Goal: Communication & Community: Answer question/provide support

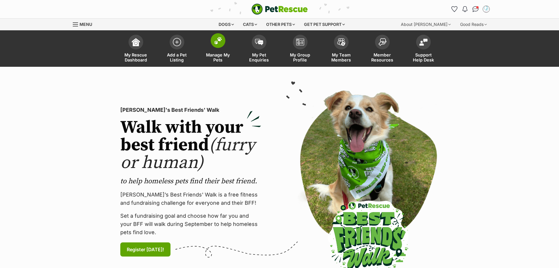
click at [223, 44] on span at bounding box center [218, 40] width 15 height 15
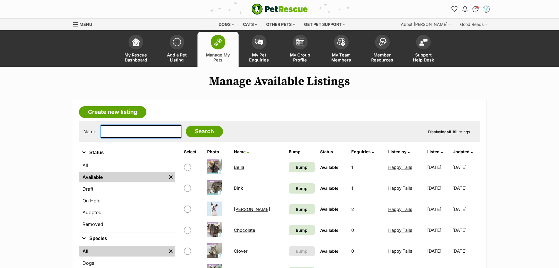
click at [153, 130] on input "text" at bounding box center [141, 131] width 81 height 12
type input "p"
type input "apollo"
click at [186, 125] on input "Search" at bounding box center [204, 131] width 37 height 12
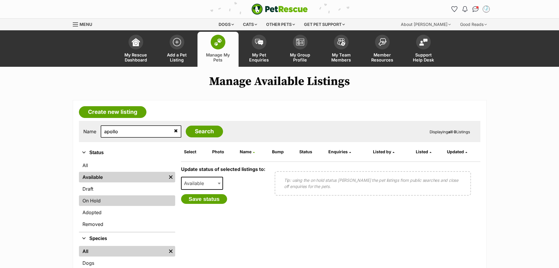
click at [105, 200] on link "On Hold" at bounding box center [127, 200] width 96 height 11
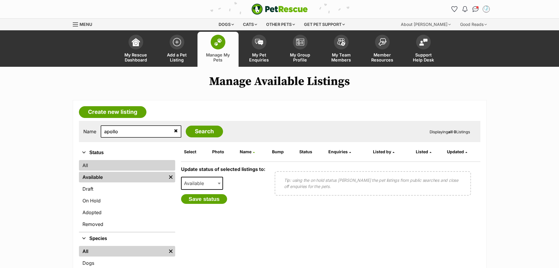
scroll to position [0, 0]
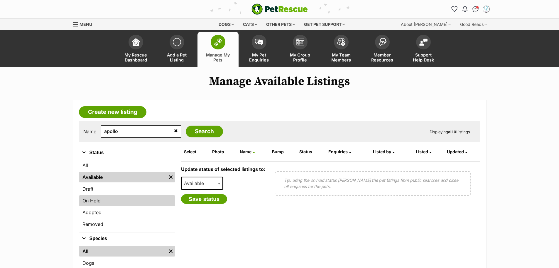
click at [97, 202] on link "On Hold" at bounding box center [127, 200] width 96 height 11
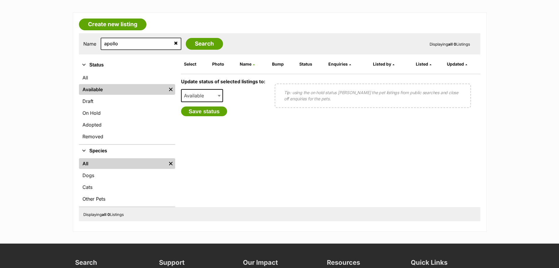
scroll to position [88, 0]
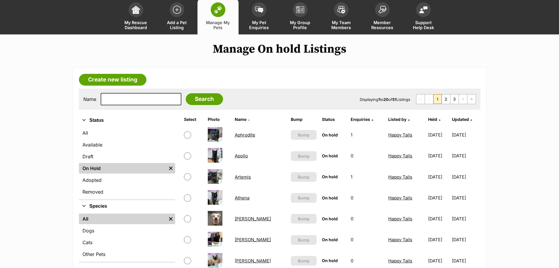
scroll to position [117, 0]
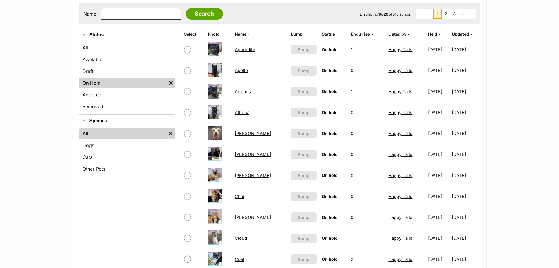
click at [242, 70] on link "Apollo" at bounding box center [241, 71] width 13 height 6
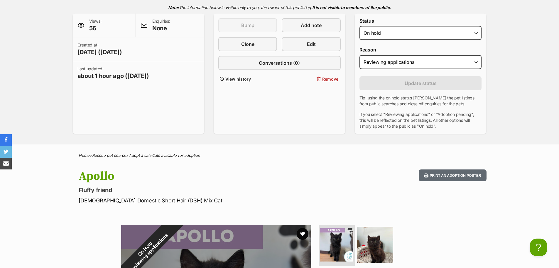
scroll to position [88, 0]
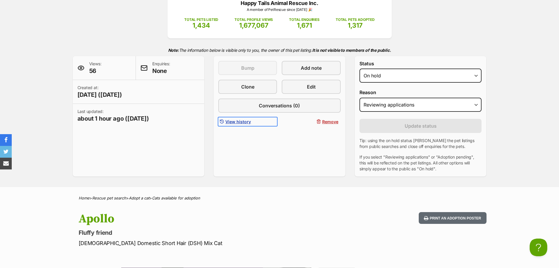
click at [236, 123] on span "View history" at bounding box center [239, 121] width 26 height 6
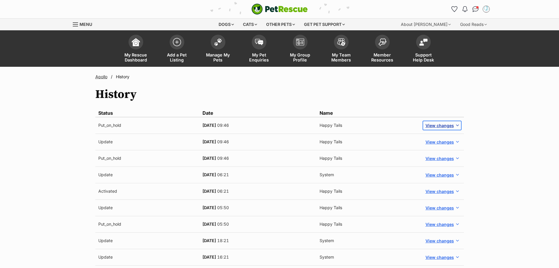
click at [459, 125] on span "button" at bounding box center [457, 125] width 5 height 5
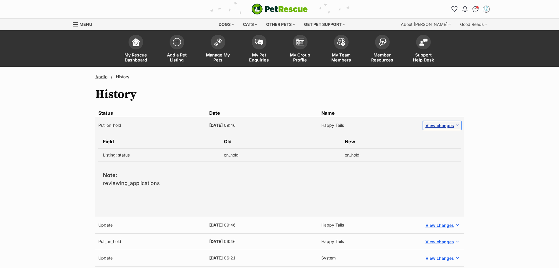
click at [459, 125] on span "button" at bounding box center [457, 125] width 5 height 5
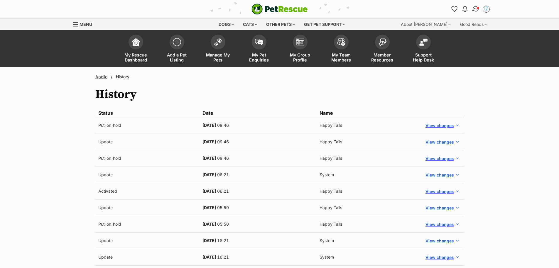
click at [475, 10] on img "Conversations" at bounding box center [476, 9] width 8 height 8
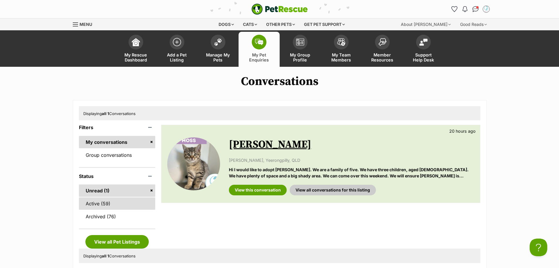
click at [117, 207] on link "Active (59)" at bounding box center [117, 203] width 77 height 12
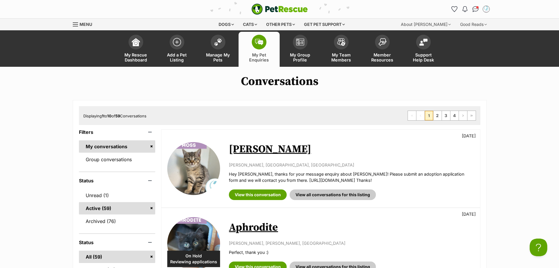
drag, startPoint x: 291, startPoint y: 179, endPoint x: 229, endPoint y: 177, distance: 62.0
click at [229, 177] on p "Hey [PERSON_NAME], thanks for your message enquiry about [PERSON_NAME]! Please …" at bounding box center [351, 177] width 245 height 13
copy p "Hey Tara-lyn, thanks for your message enquiry about Moss! Please submit an adop…"
click at [477, 9] on img "Conversations" at bounding box center [476, 9] width 8 height 8
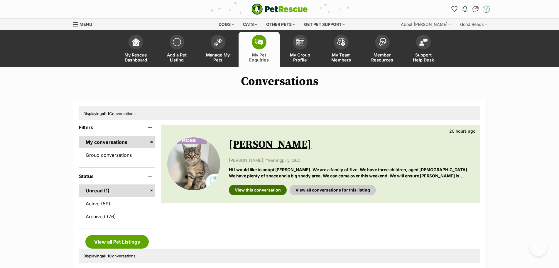
click at [264, 191] on link "View this conversation" at bounding box center [258, 189] width 58 height 11
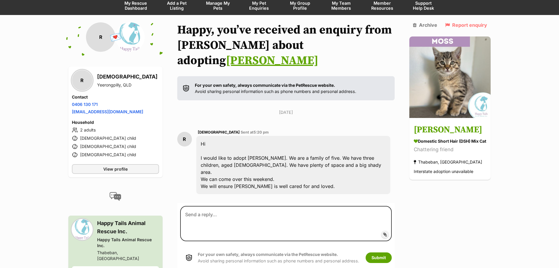
scroll to position [60, 0]
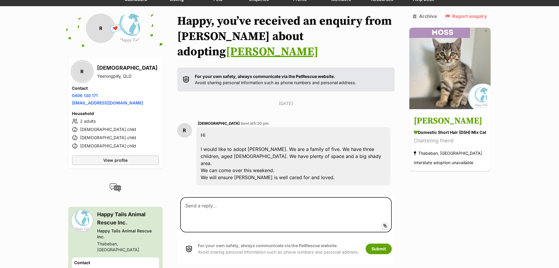
click at [235, 241] on div "For your own safety, always communicate via the PetRescue website. Avoid sharin…" at bounding box center [273, 248] width 186 height 24
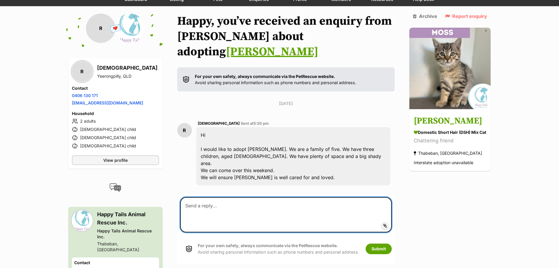
click at [220, 197] on textarea at bounding box center [286, 214] width 212 height 35
paste textarea "Hey [PERSON_NAME], thanks for your message enquiry about [PERSON_NAME]! Please …"
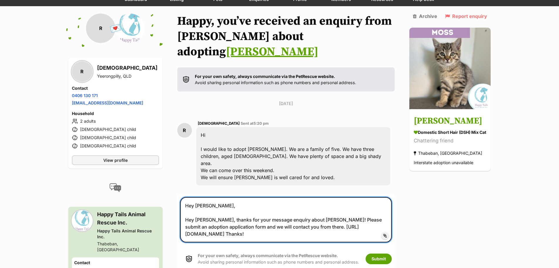
drag, startPoint x: 201, startPoint y: 197, endPoint x: 175, endPoint y: 197, distance: 26.4
click at [175, 197] on div "Back to all conversations 💌 Conversation participant details R R Rasha Yeerongp…" at bounding box center [280, 170] width 432 height 313
click at [254, 198] on textarea "Hey [PERSON_NAME], Thanks for your message enquiry about [PERSON_NAME]! Please …" at bounding box center [286, 219] width 212 height 45
click at [272, 197] on textarea "Hey [PERSON_NAME], Thanks for your message about [PERSON_NAME]! Please submit a…" at bounding box center [286, 219] width 212 height 45
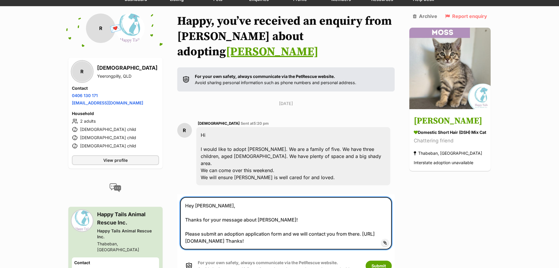
click at [330, 220] on textarea "Hey [PERSON_NAME], Thanks for your message about [PERSON_NAME]! Please submit a…" at bounding box center [286, 223] width 212 height 52
click at [318, 211] on textarea "Hey Rasha, Thanks for your message about Moss! Please submit an adoption applic…" at bounding box center [286, 223] width 212 height 52
drag, startPoint x: 343, startPoint y: 212, endPoint x: 367, endPoint y: 210, distance: 24.2
click at [371, 211] on textarea "Hey Rasha, Thanks for your message about Moss! Please submit an adoption applic…" at bounding box center [286, 223] width 212 height 52
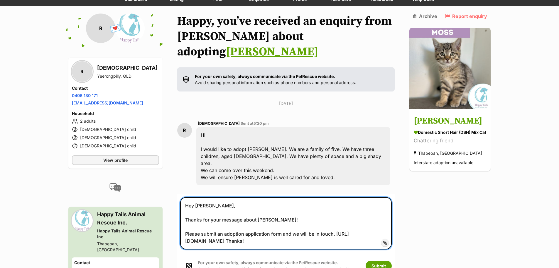
drag, startPoint x: 347, startPoint y: 220, endPoint x: 310, endPoint y: 220, distance: 36.4
click at [346, 220] on textarea "Hey Rasha, Thanks for your message about Moss! Please submit an adoption applic…" at bounding box center [286, 223] width 212 height 52
click at [302, 220] on textarea "Hey Rasha, Thanks for your message about Moss! Please submit an adoption applic…" at bounding box center [286, 223] width 212 height 52
click at [305, 220] on textarea "Hey Rasha, Thanks for your message about Moss! Please submit an adoption applic…" at bounding box center [286, 223] width 212 height 52
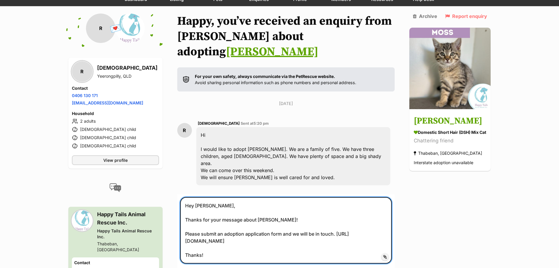
click at [326, 203] on textarea "Hey Rasha, Thanks for your message about Moss! Please submit an adoption applic…" at bounding box center [286, 230] width 212 height 66
click at [293, 199] on textarea "Hey Rasha, Thanks for your message about Moss! Please submit an adoption applic…" at bounding box center [286, 230] width 212 height 66
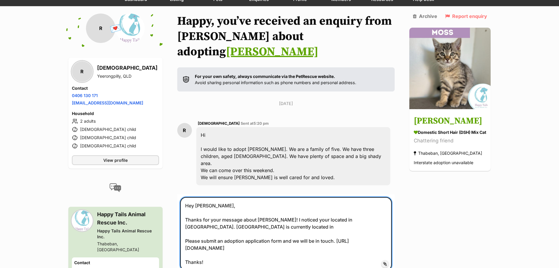
paste textarea "Bundaberg"
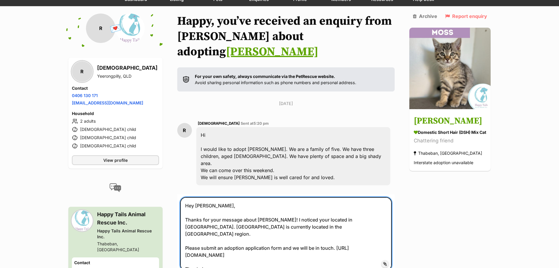
drag, startPoint x: 332, startPoint y: 199, endPoint x: 313, endPoint y: 199, distance: 18.8
click at [313, 199] on textarea "Hey Rasha, Thanks for your message about Moss! I noticed your located in Yeeron…" at bounding box center [286, 233] width 212 height 73
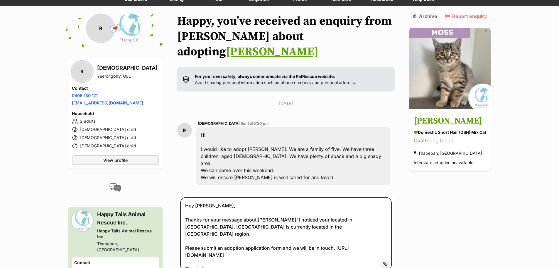
click at [112, 77] on div "Yeerongpilly, QLD" at bounding box center [127, 76] width 60 height 6
copy div "Yeerongpilly"
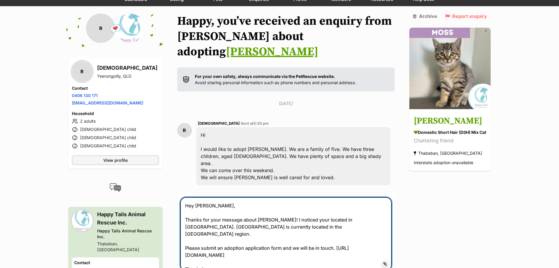
click at [331, 198] on textarea "Hey Rasha, Thanks for your message about Moss! I noticed your located in Yeeron…" at bounding box center [286, 233] width 212 height 73
paste textarea
click at [249, 214] on textarea "Hey Rasha, Thanks for your message about Moss! I noticed your located in Yeeron…" at bounding box center [286, 233] width 212 height 73
click at [291, 205] on textarea "Hey Rasha, Thanks for your message about Moss! I noticed your located in Yeeron…" at bounding box center [286, 233] width 212 height 73
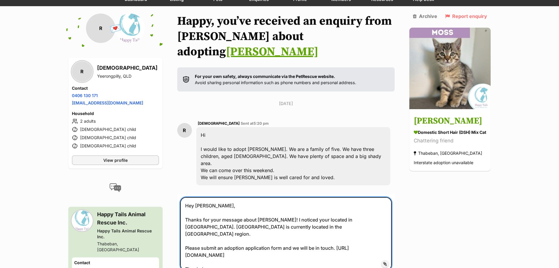
click at [320, 204] on textarea "Hey Rasha, Thanks for your message about Moss! I noticed your located in Yeeron…" at bounding box center [286, 233] width 212 height 73
drag, startPoint x: 284, startPoint y: 205, endPoint x: 279, endPoint y: 206, distance: 5.1
click at [284, 205] on textarea "Hey Rasha, Thanks for your message about Moss! I noticed your located in Yeeron…" at bounding box center [286, 233] width 212 height 73
click at [185, 219] on textarea "Hey Rasha, Thanks for your message about Moss! I noticed your located in Yeeron…" at bounding box center [286, 233] width 212 height 73
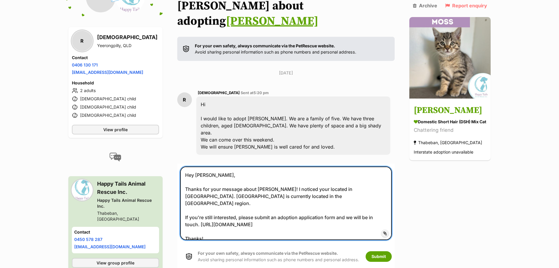
scroll to position [119, 0]
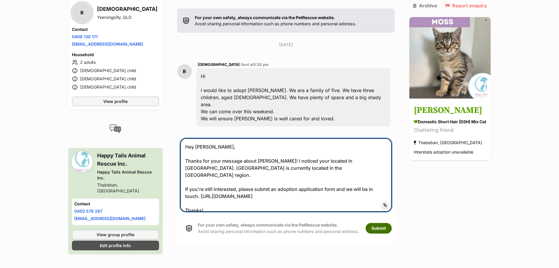
type textarea "Hey Rasha, Thanks for your message about Moss! I noticed your located in Yeeron…"
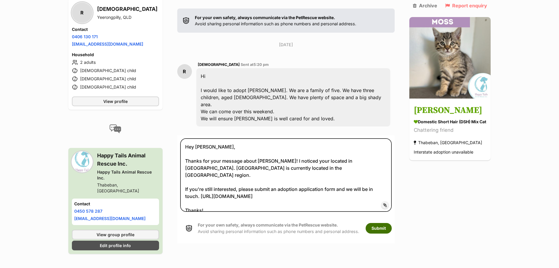
click at [373, 223] on button "Submit" at bounding box center [379, 228] width 26 height 11
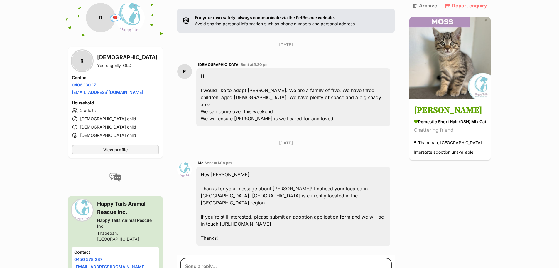
click at [317, 166] on div "Hey Rasha, Thanks for your message about Moss! I noticed your located in Yeeron…" at bounding box center [293, 205] width 194 height 79
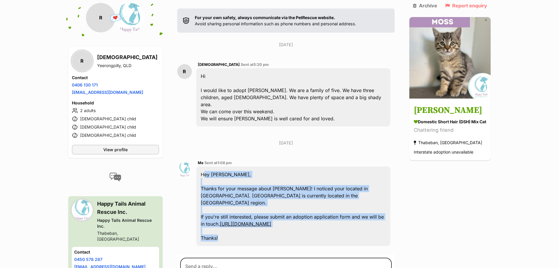
drag, startPoint x: 217, startPoint y: 212, endPoint x: 196, endPoint y: 149, distance: 65.6
click at [196, 166] on div "Hey Rasha, Thanks for your message about Moss! I noticed your located in Yeeron…" at bounding box center [293, 205] width 194 height 79
copy div "Hey Rasha, Thanks for your message about Moss! I noticed your located in Yeeron…"
click at [351, 166] on div "Hey Rasha, Thanks for your message about Moss! I noticed your located in Yeeron…" at bounding box center [293, 205] width 194 height 79
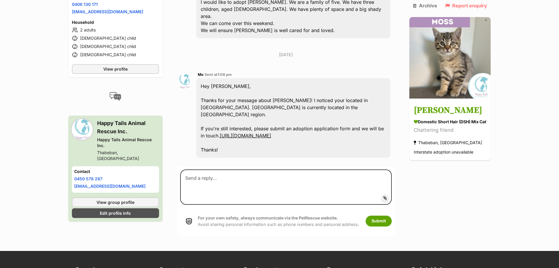
click at [371, 125] on div "Hey Rasha, Thanks for your message about Moss! I noticed your located in Yeeron…" at bounding box center [293, 117] width 194 height 79
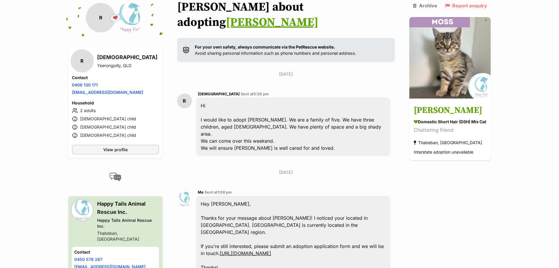
click at [310, 111] on div "Hi I would like to adopt Moss. We are a family of five. We have three children,…" at bounding box center [293, 126] width 194 height 58
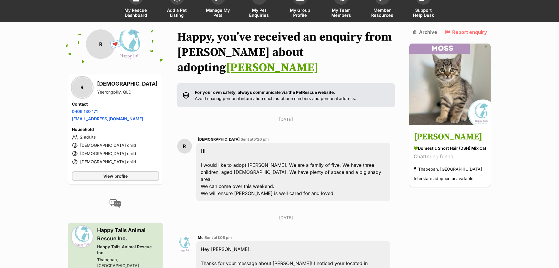
scroll to position [2, 0]
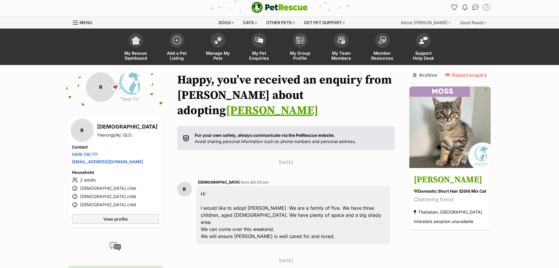
click at [338, 132] on p "For your own safety, always communicate via the PetRescue website. Avoid sharin…" at bounding box center [276, 138] width 162 height 13
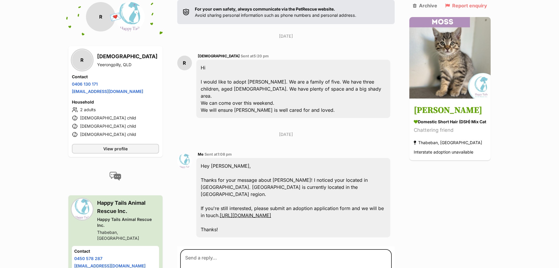
scroll to position [149, 0]
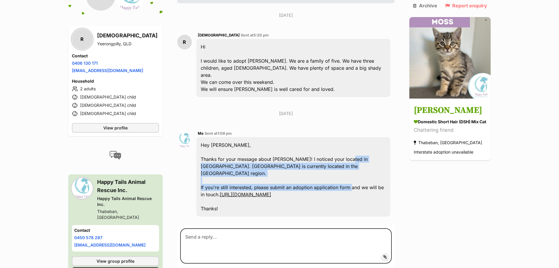
drag, startPoint x: 347, startPoint y: 139, endPoint x: 275, endPoint y: 120, distance: 74.5
click at [350, 157] on div "Hey Rasha, Thanks for your message about Moss! I noticed your located in Yeeron…" at bounding box center [293, 176] width 194 height 79
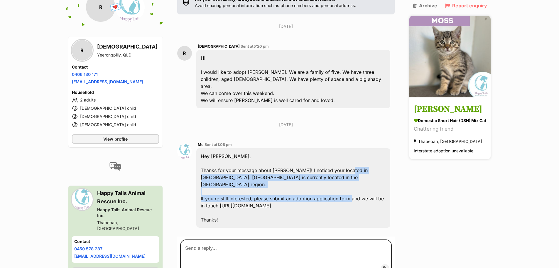
scroll to position [90, 0]
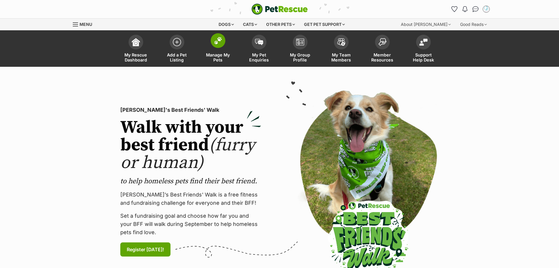
click at [213, 43] on span at bounding box center [218, 40] width 15 height 15
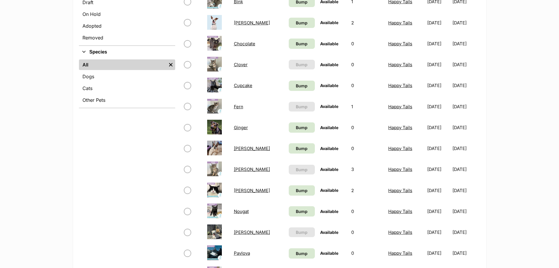
scroll to position [147, 0]
